Goal: Find specific page/section: Find specific page/section

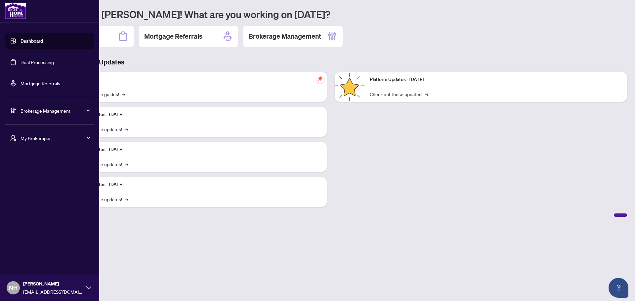
click at [39, 140] on span "My Brokerages" at bounding box center [55, 138] width 69 height 7
click at [39, 167] on span "[PERSON_NAME]" at bounding box center [51, 164] width 75 height 7
